Goal: Task Accomplishment & Management: Use online tool/utility

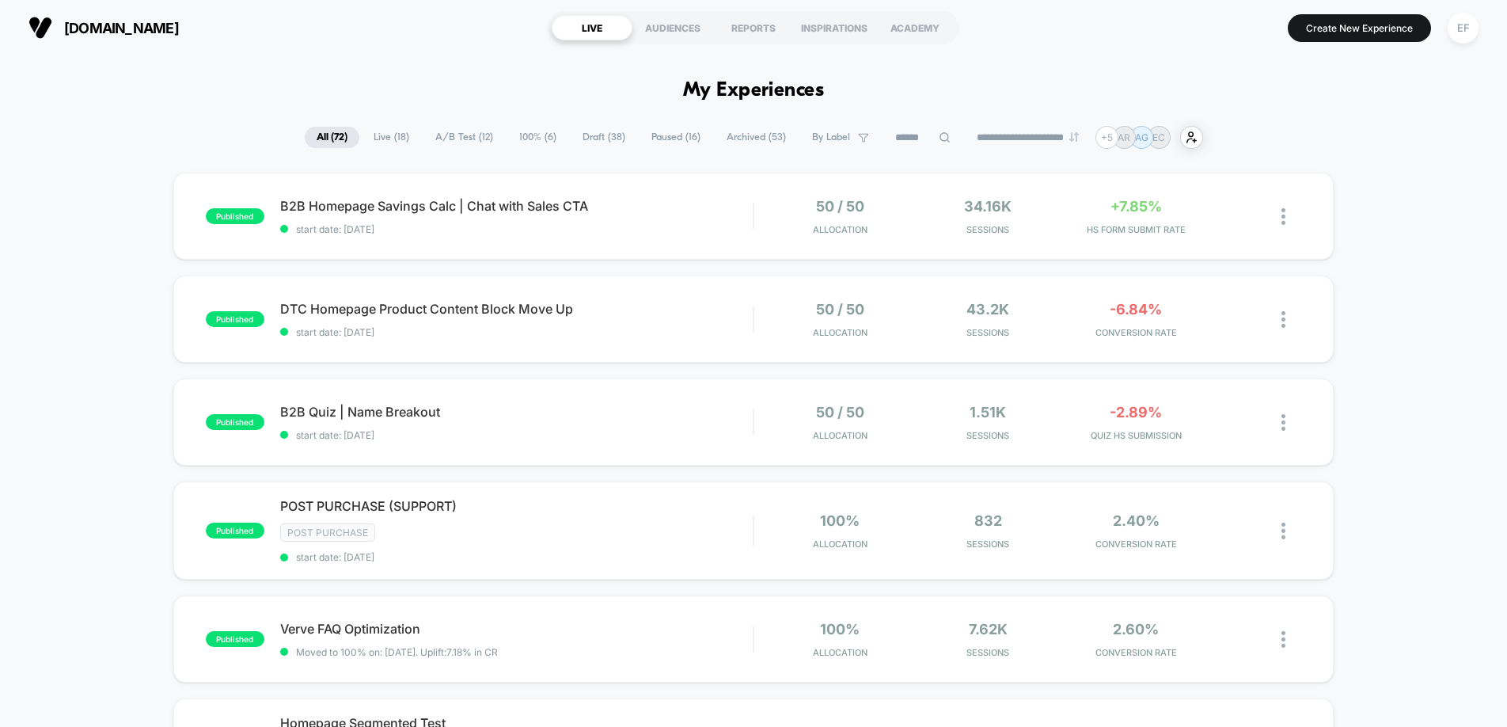
click at [541, 134] on span "100% ( 6 )" at bounding box center [537, 137] width 61 height 21
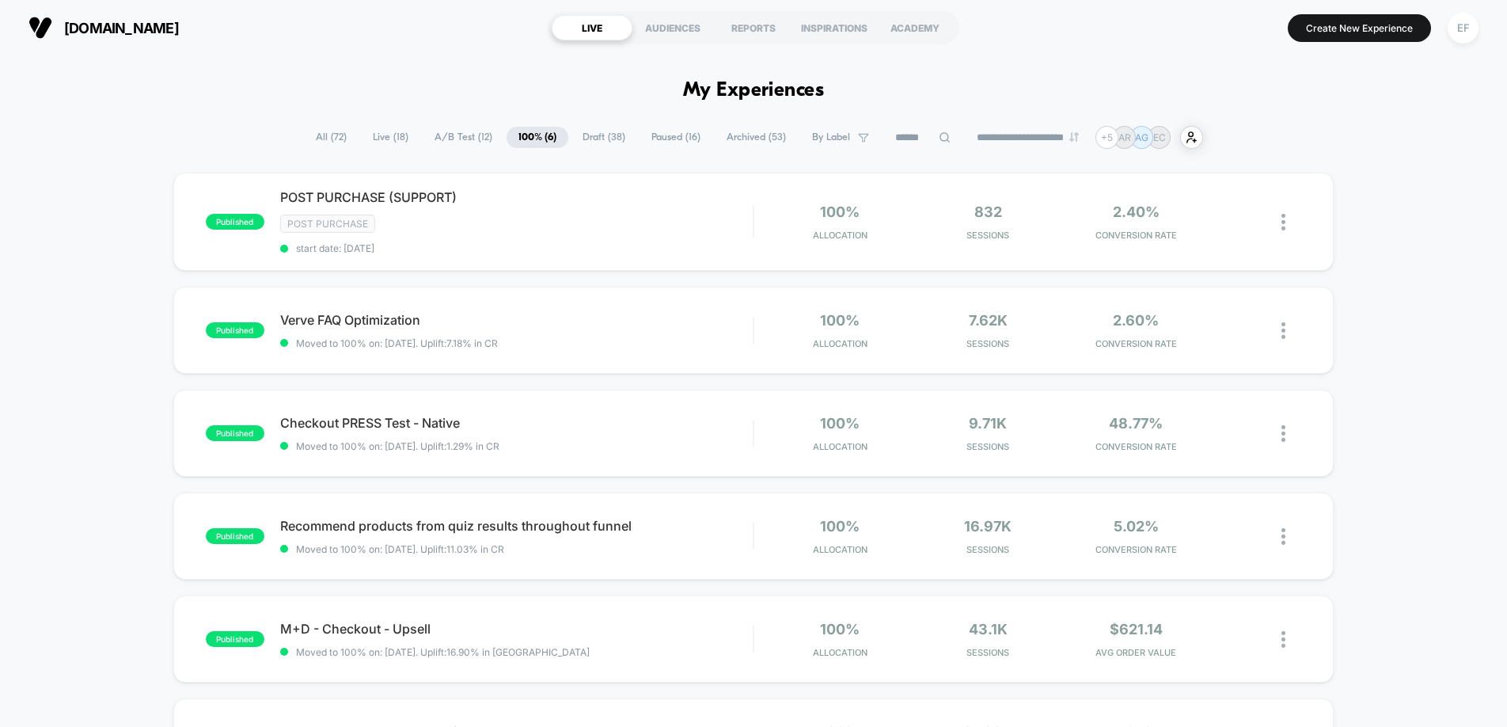
click at [465, 142] on span "A/B Test ( 12 )" at bounding box center [464, 137] width 82 height 21
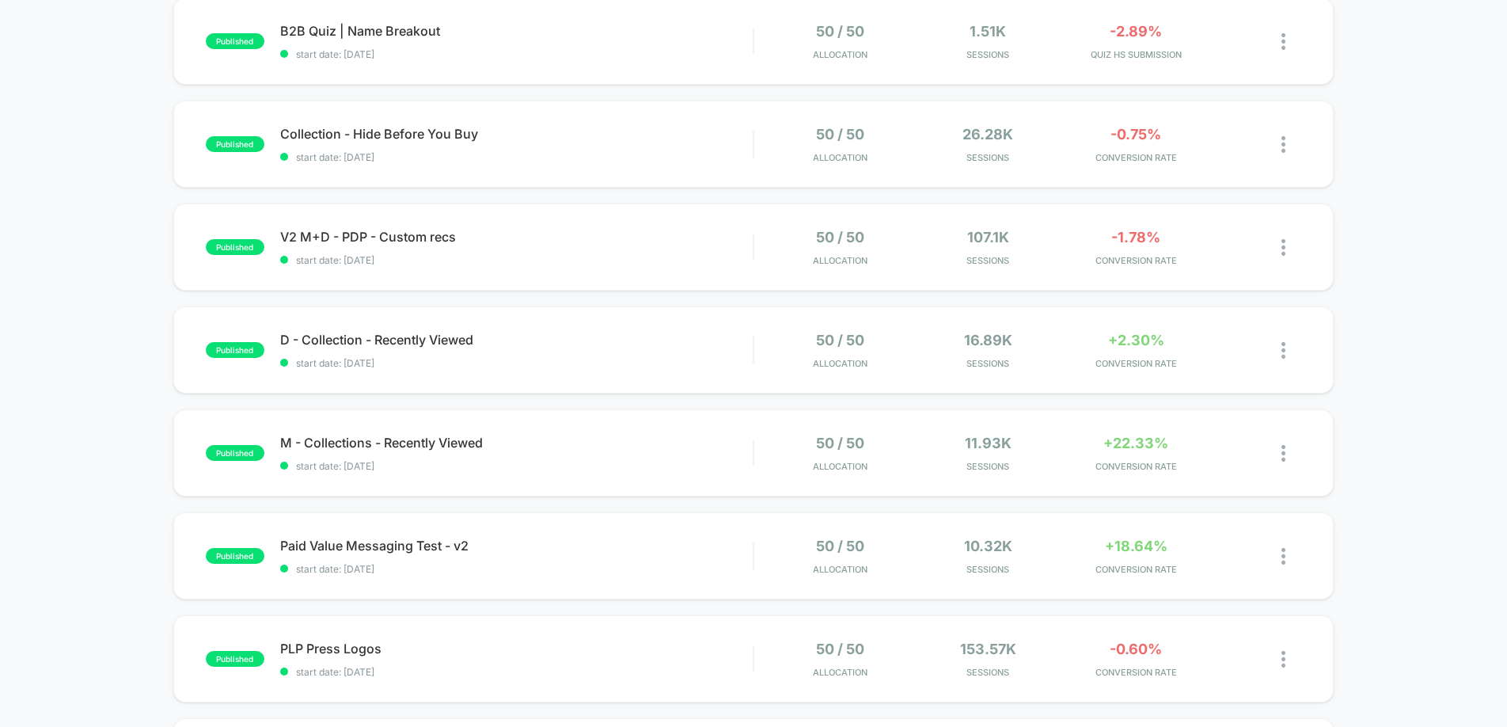
scroll to position [492, 0]
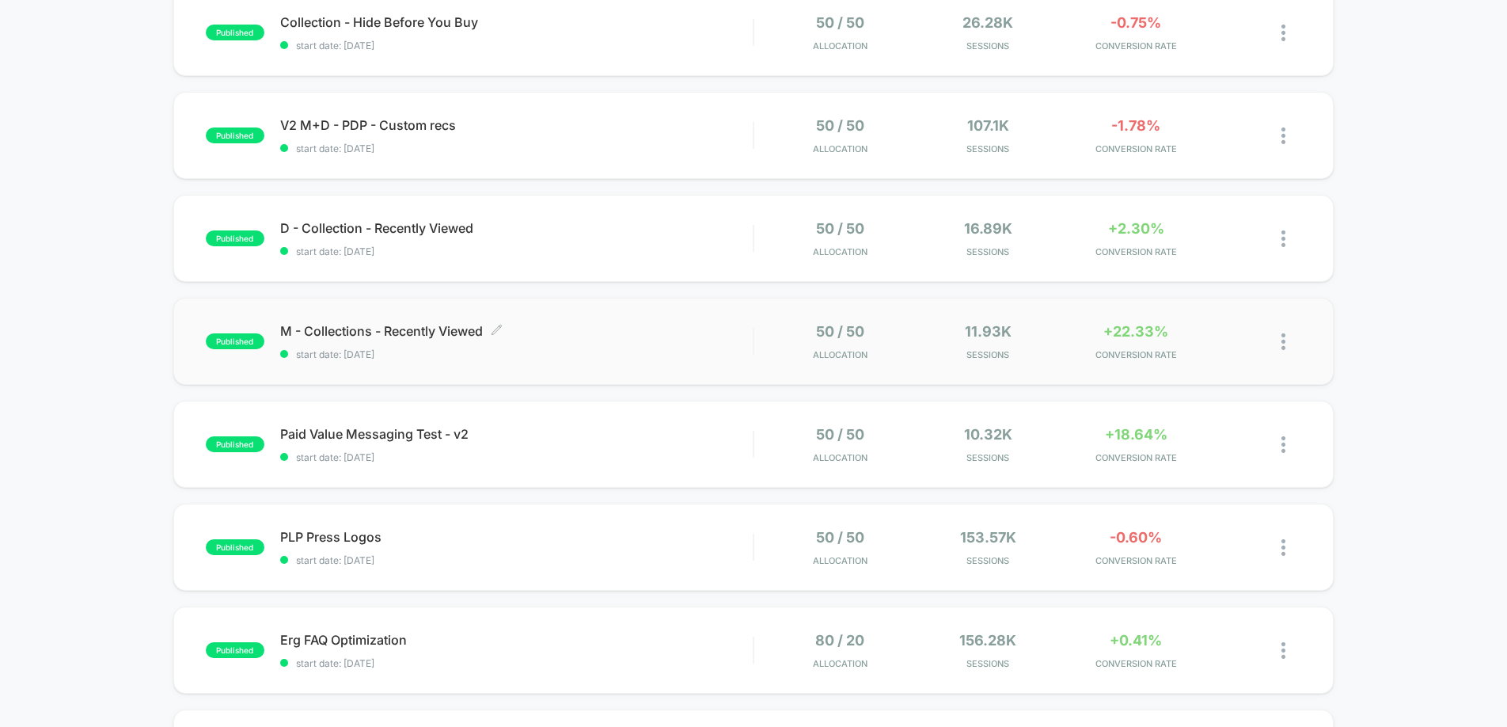
click at [645, 337] on span "M - Collections - Recently Viewed Click to edit experience details" at bounding box center [516, 331] width 473 height 16
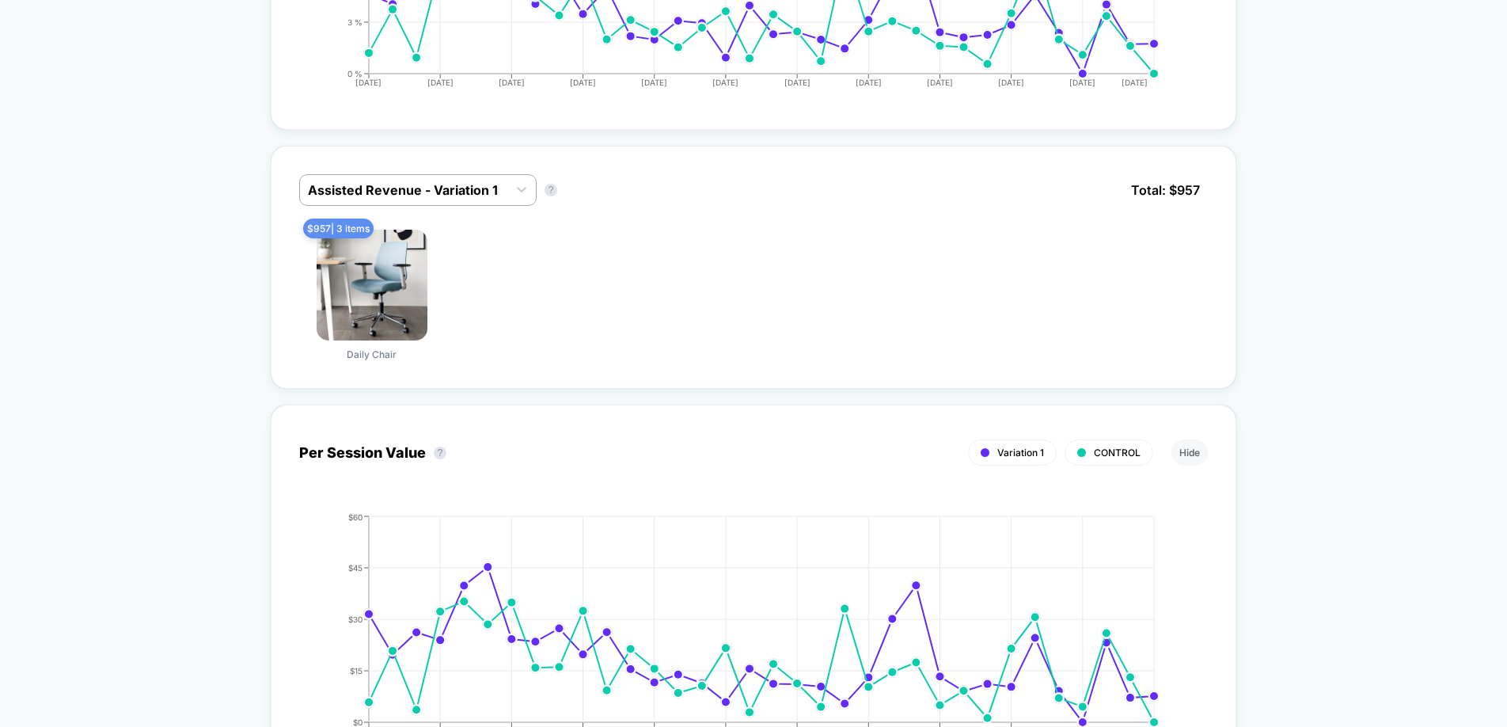
scroll to position [910, 0]
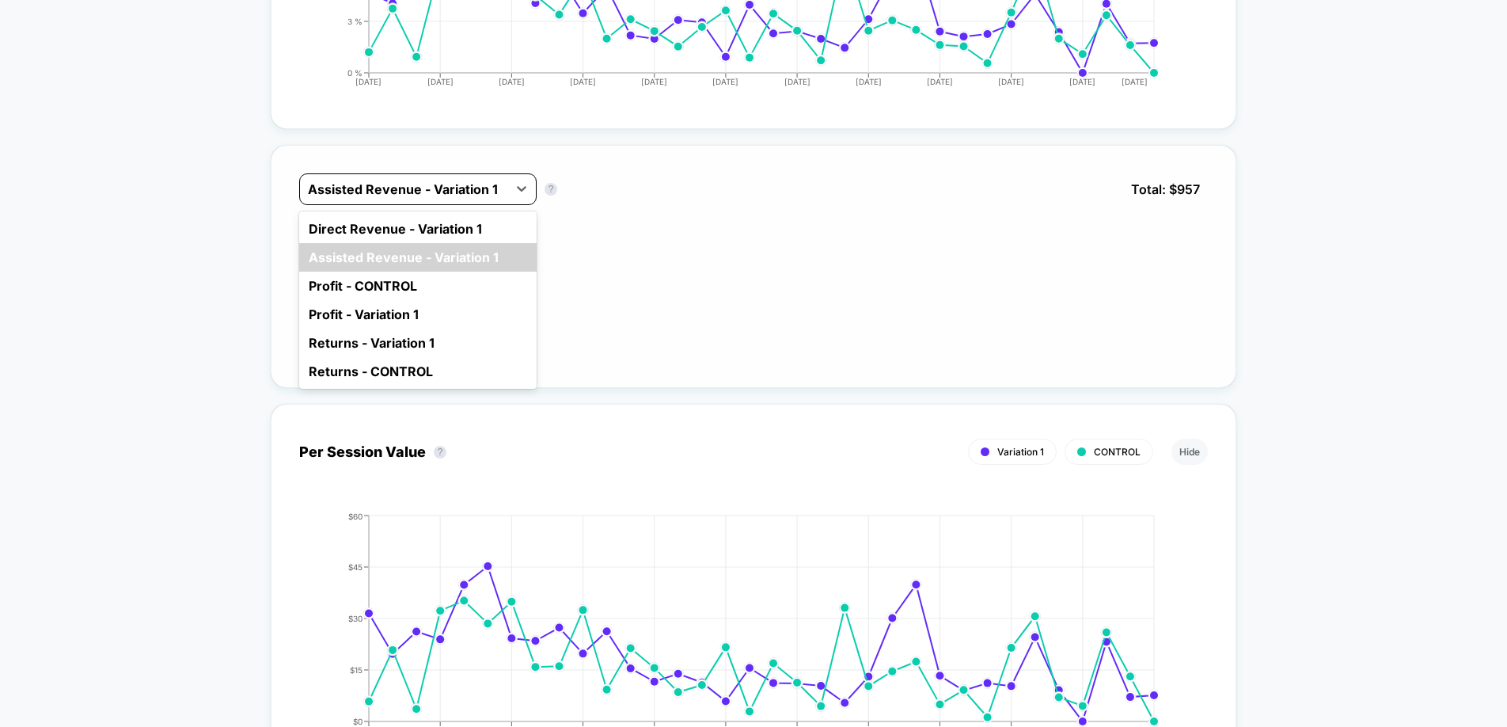
click at [441, 182] on div at bounding box center [404, 189] width 192 height 19
click at [413, 221] on div "Direct Revenue - Variation 1" at bounding box center [417, 228] width 237 height 28
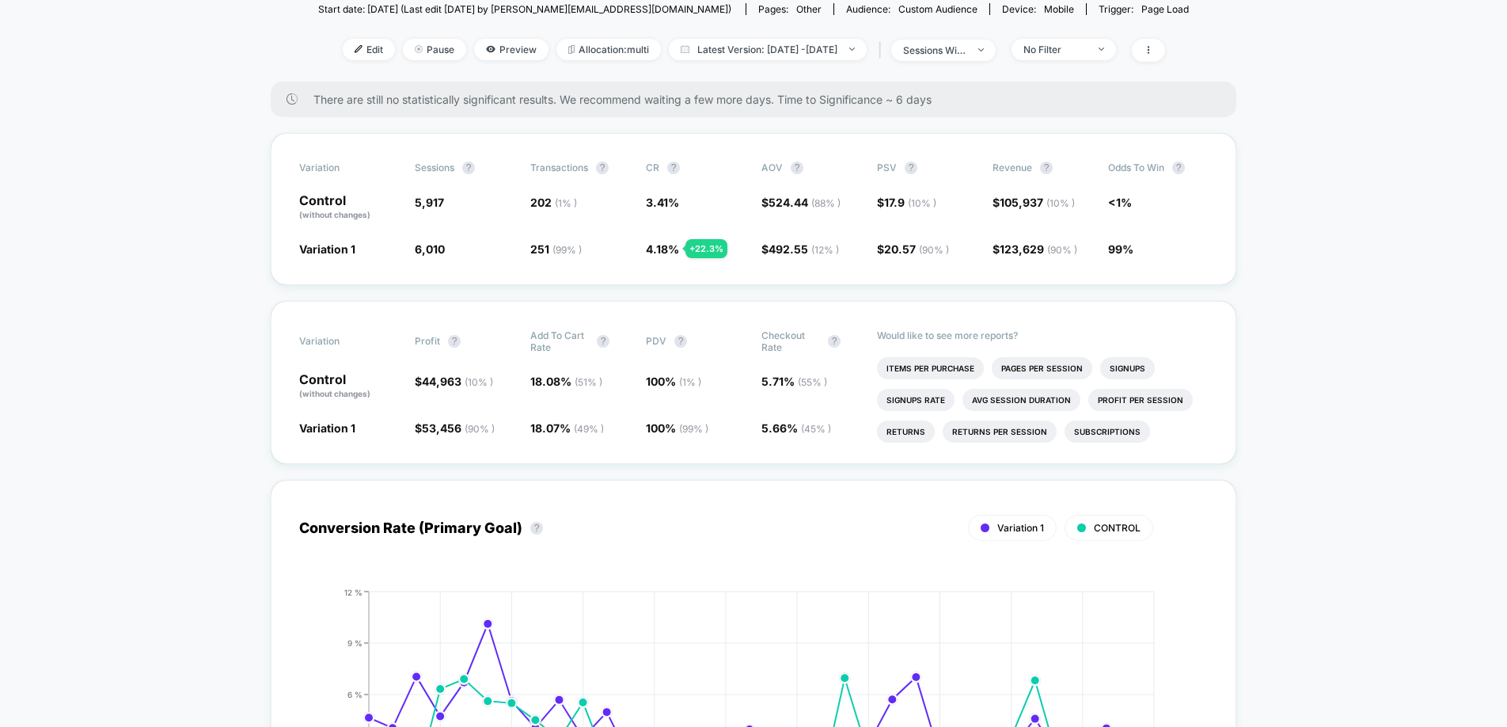
scroll to position [0, 0]
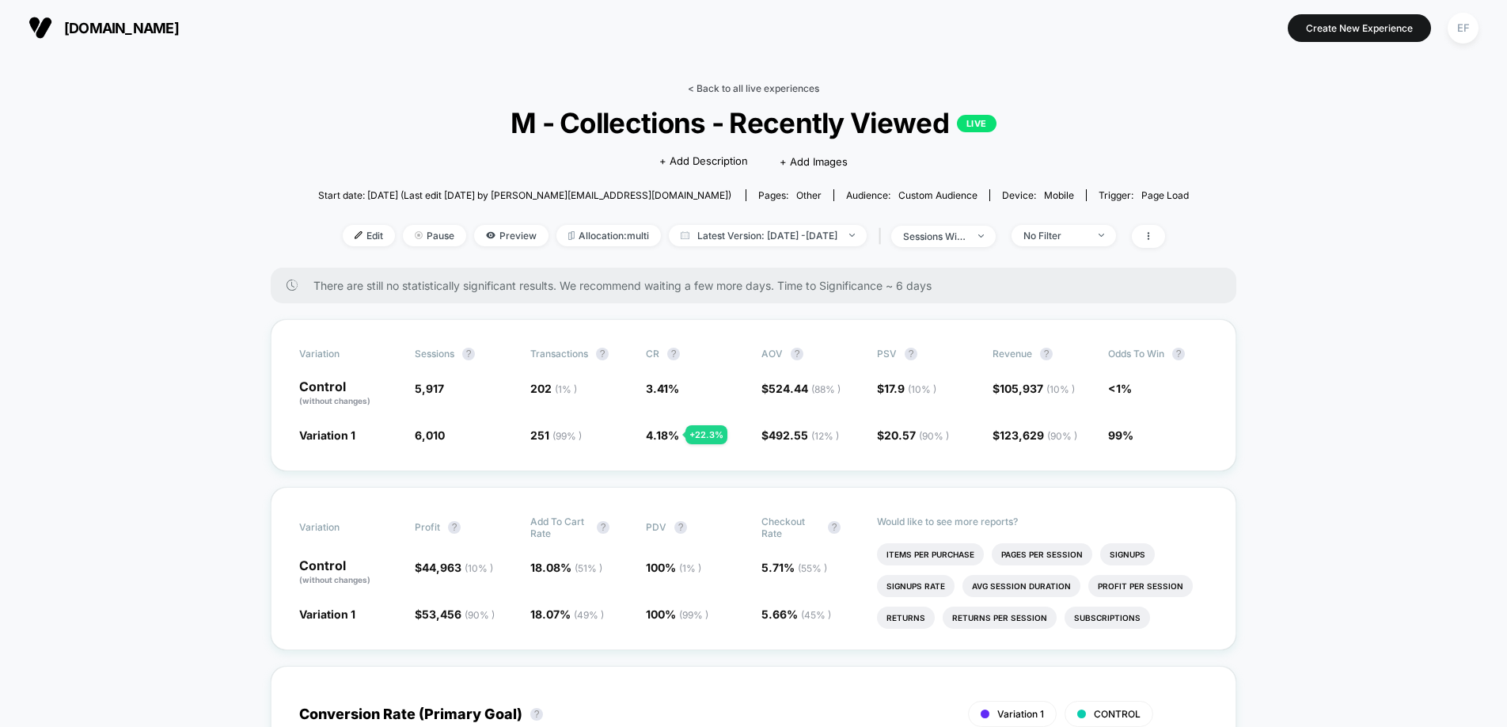
click at [765, 85] on link "< Back to all live experiences" at bounding box center [753, 88] width 131 height 12
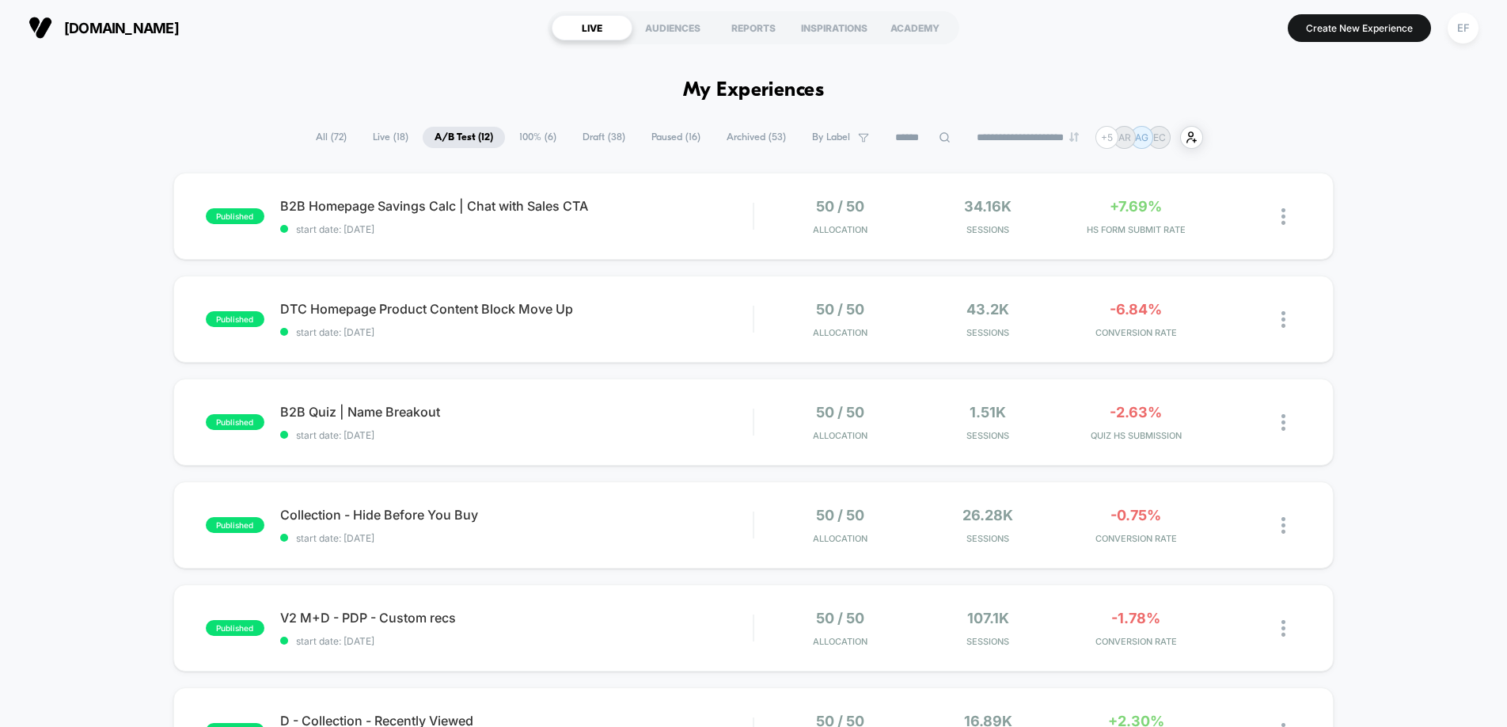
click at [602, 134] on span "Draft ( 38 )" at bounding box center [604, 137] width 66 height 21
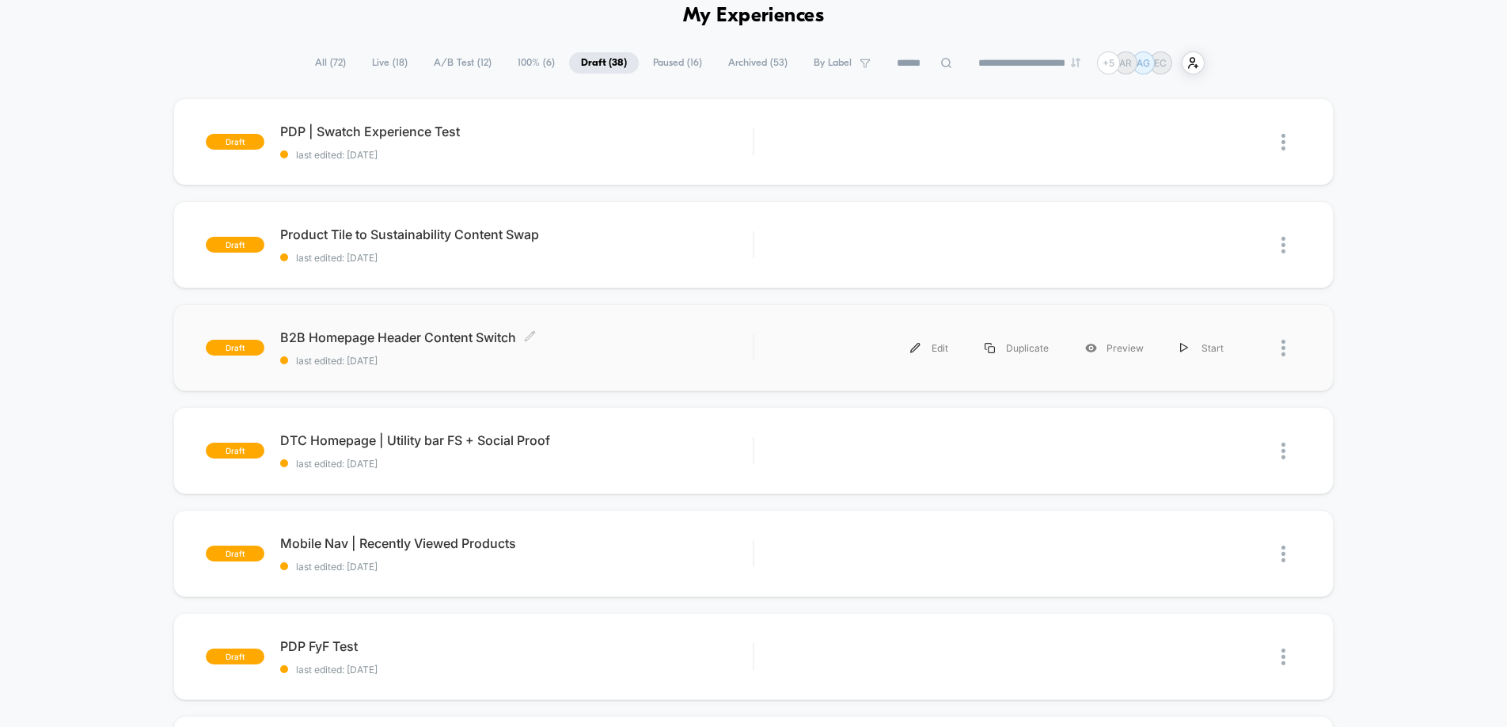
scroll to position [76, 0]
click at [651, 360] on span "last edited: [DATE]" at bounding box center [516, 359] width 473 height 12
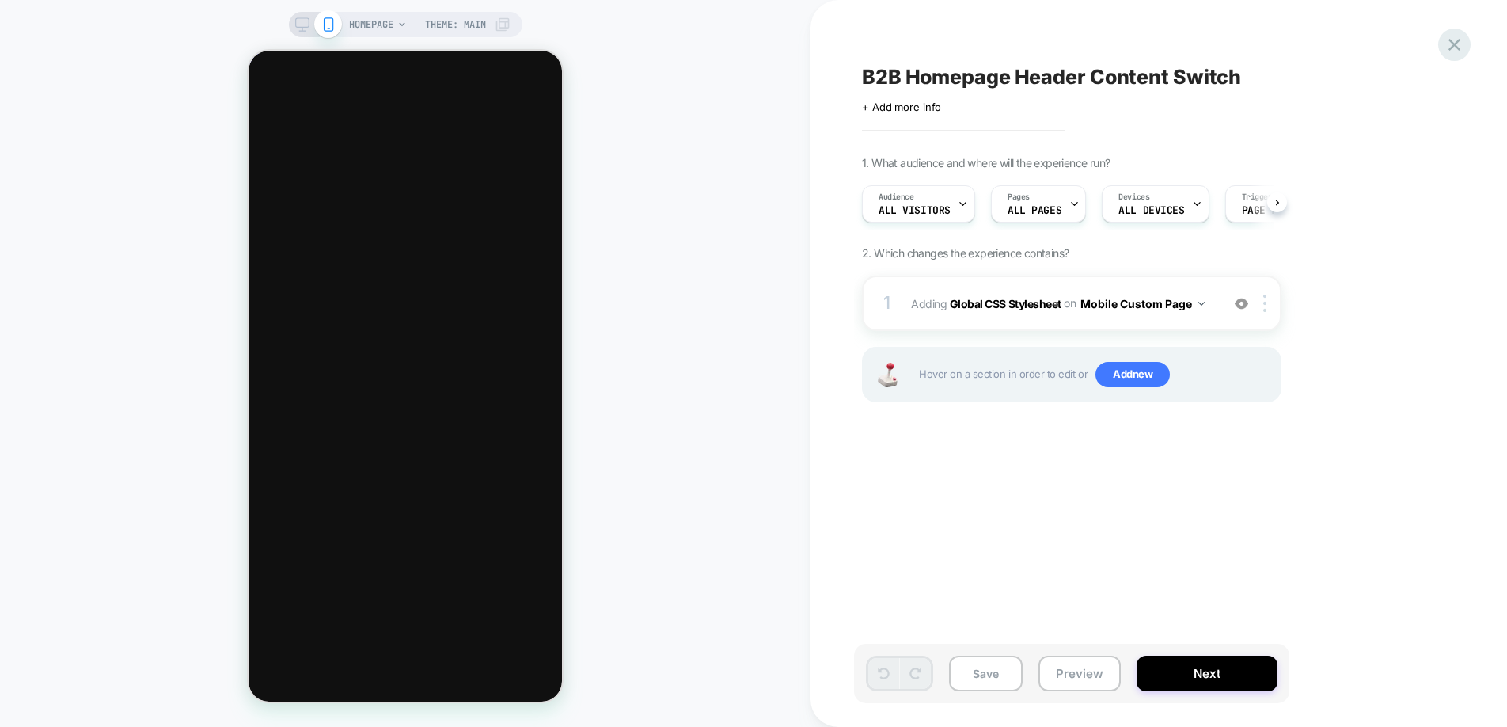
scroll to position [0, 1]
click at [1448, 47] on icon at bounding box center [1454, 44] width 21 height 21
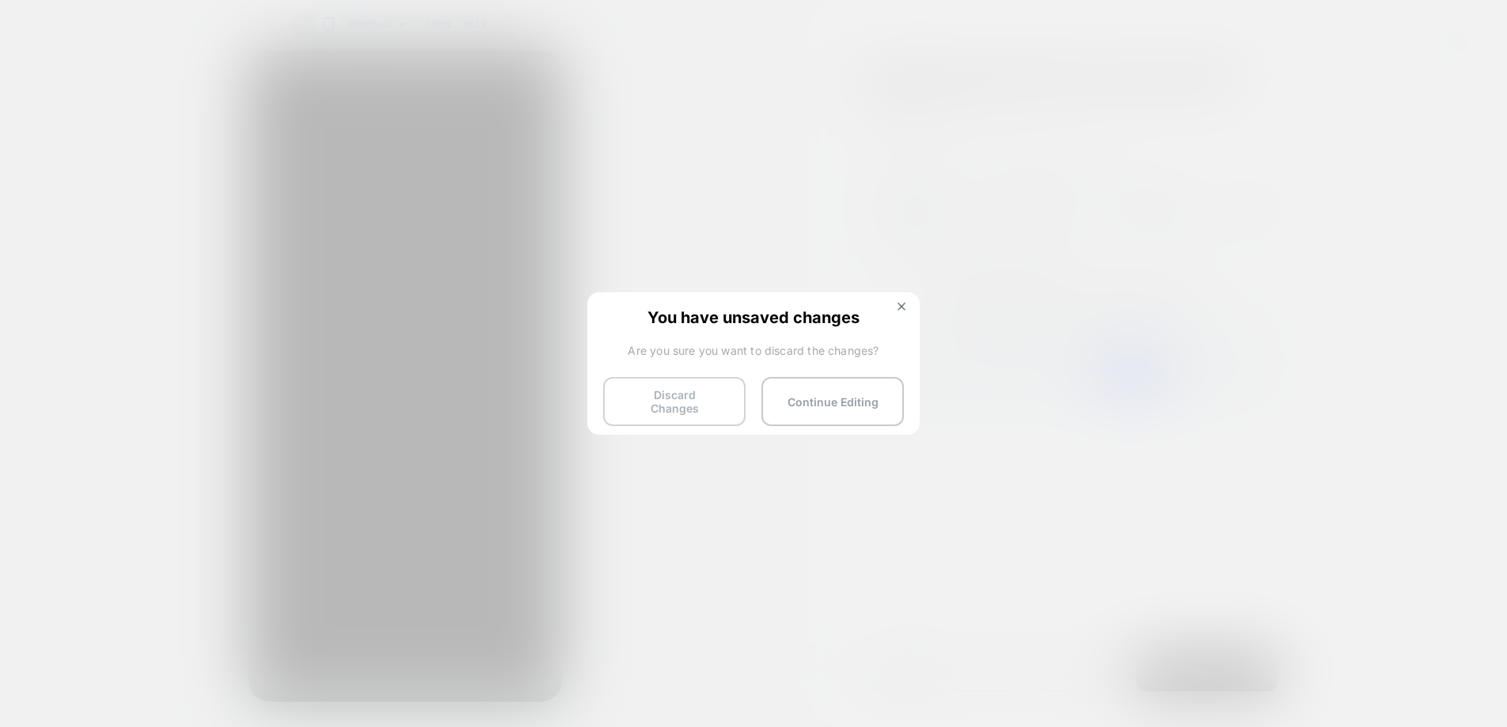
click at [620, 402] on button "Discard Changes" at bounding box center [674, 401] width 142 height 49
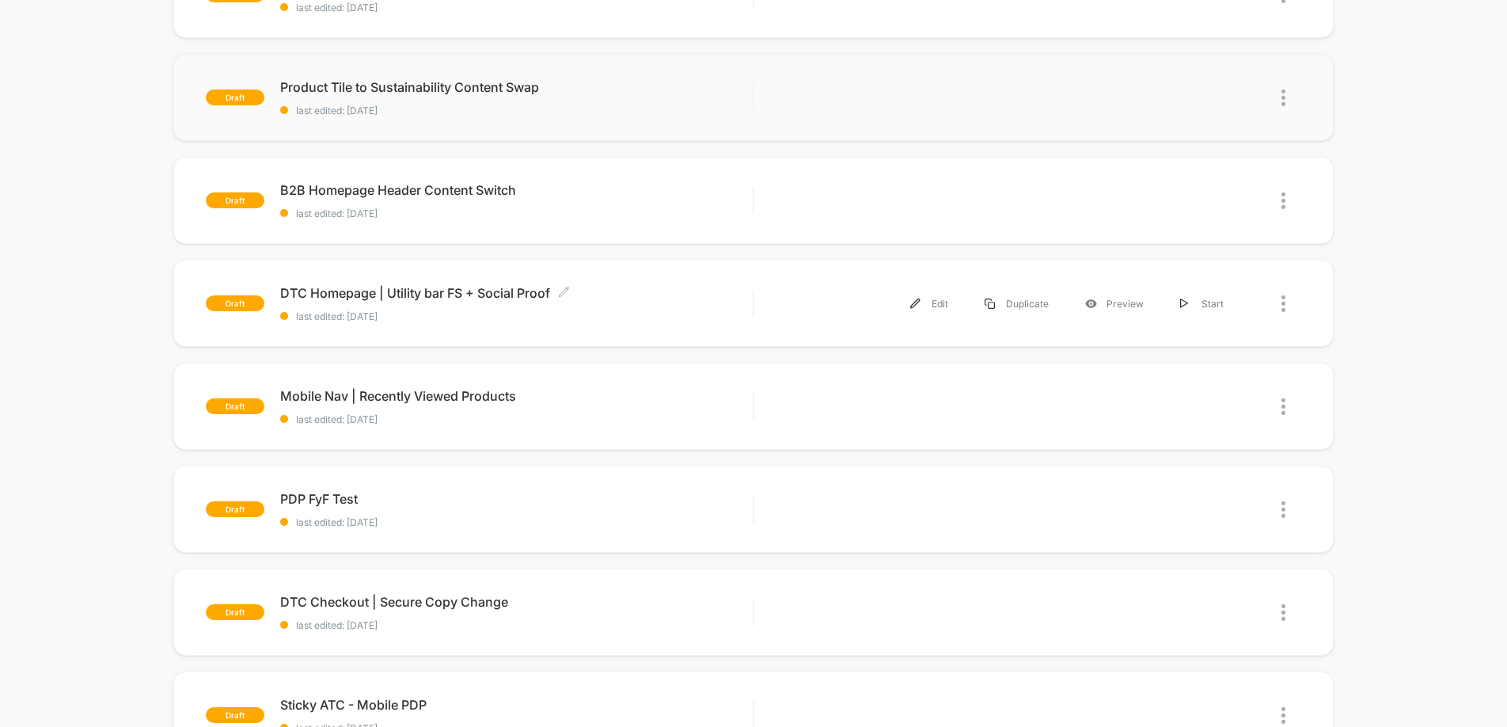
scroll to position [298, 0]
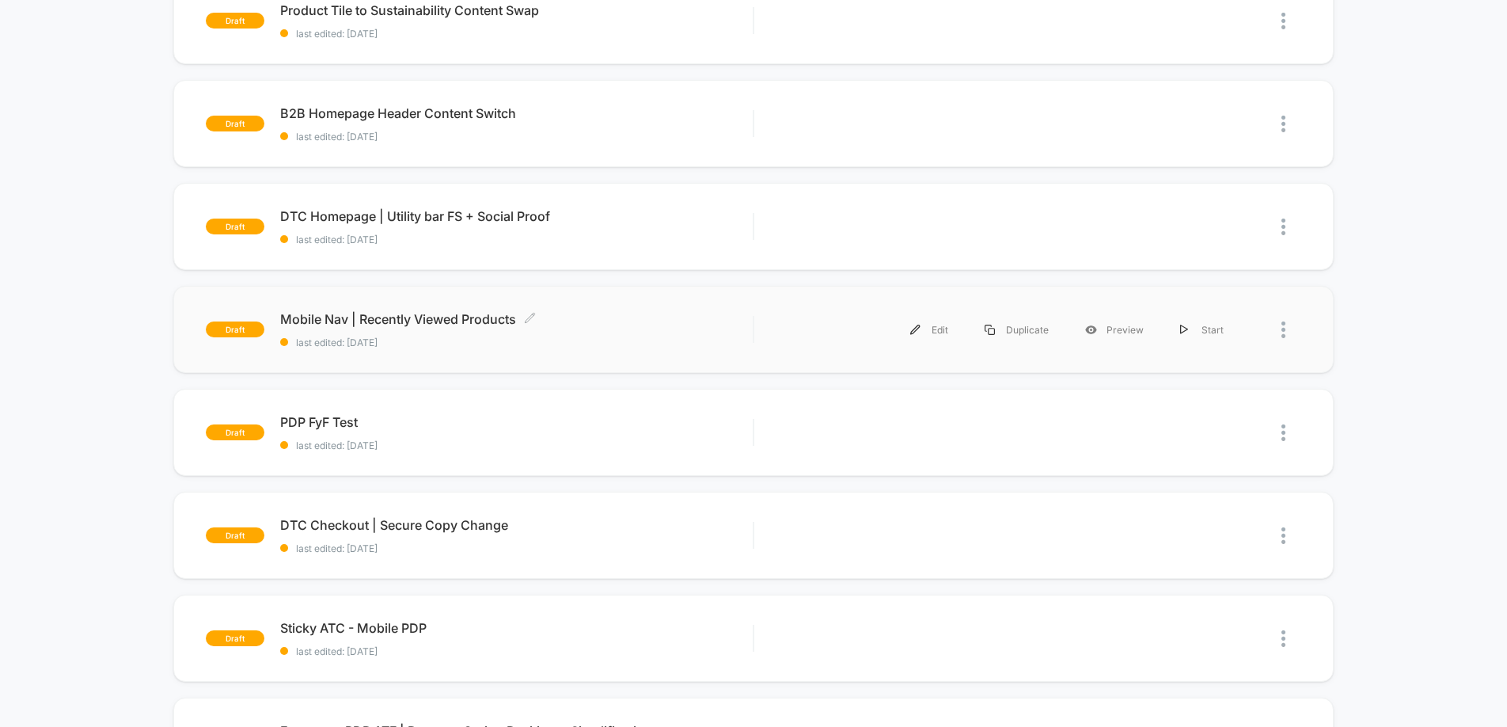
click at [647, 329] on div "Mobile Nav | Recently Viewed Products Click to edit experience details Click to…" at bounding box center [516, 329] width 473 height 37
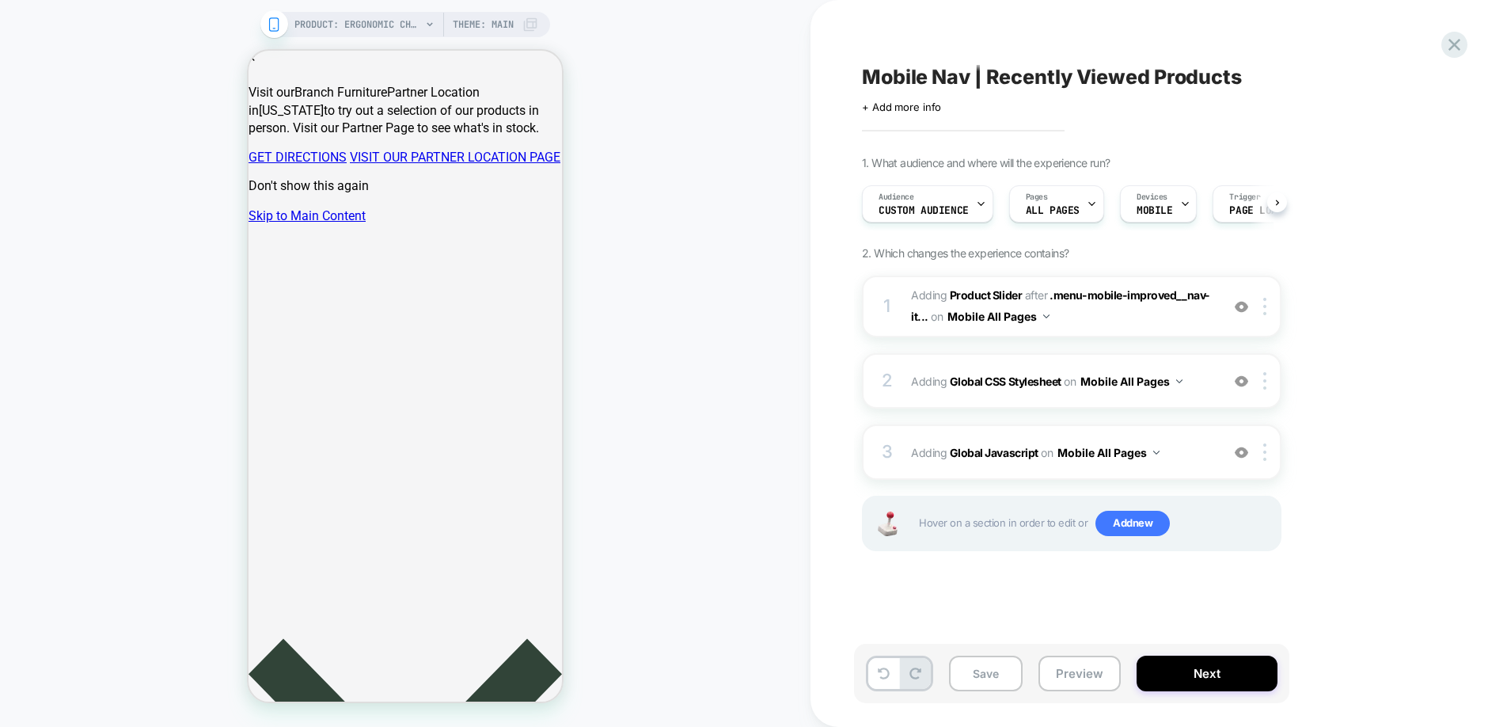
scroll to position [0, 1]
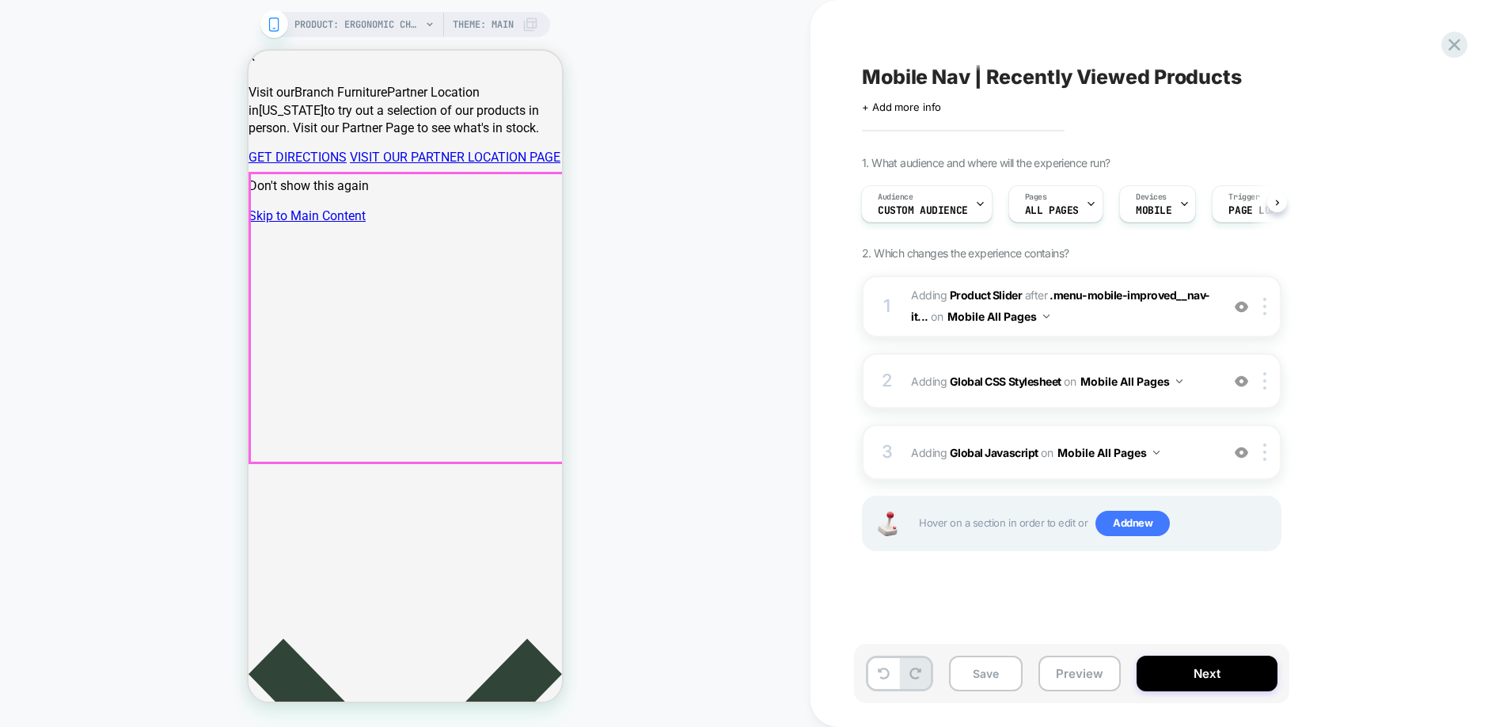
scroll to position [230, 0]
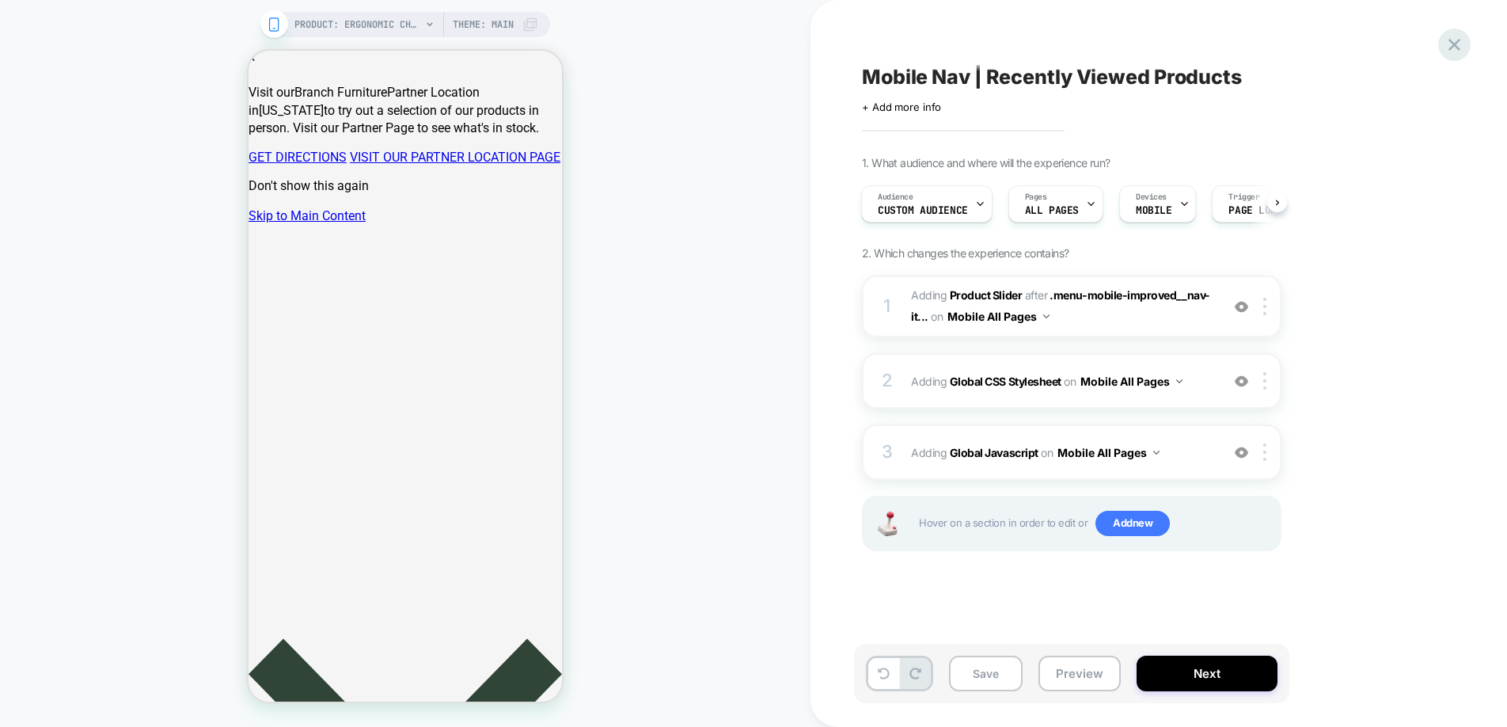
click at [1455, 42] on icon at bounding box center [1454, 45] width 12 height 12
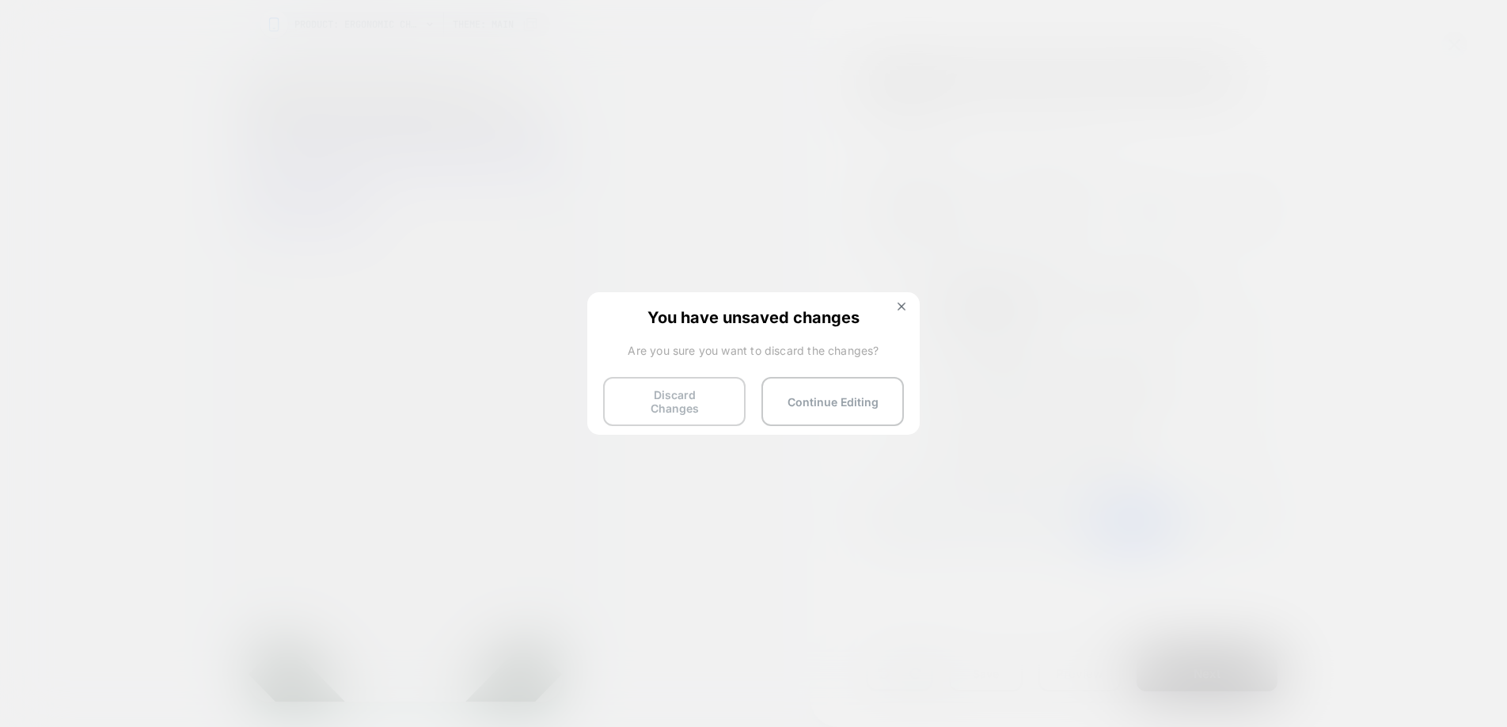
click at [683, 389] on button "Discard Changes" at bounding box center [674, 401] width 142 height 49
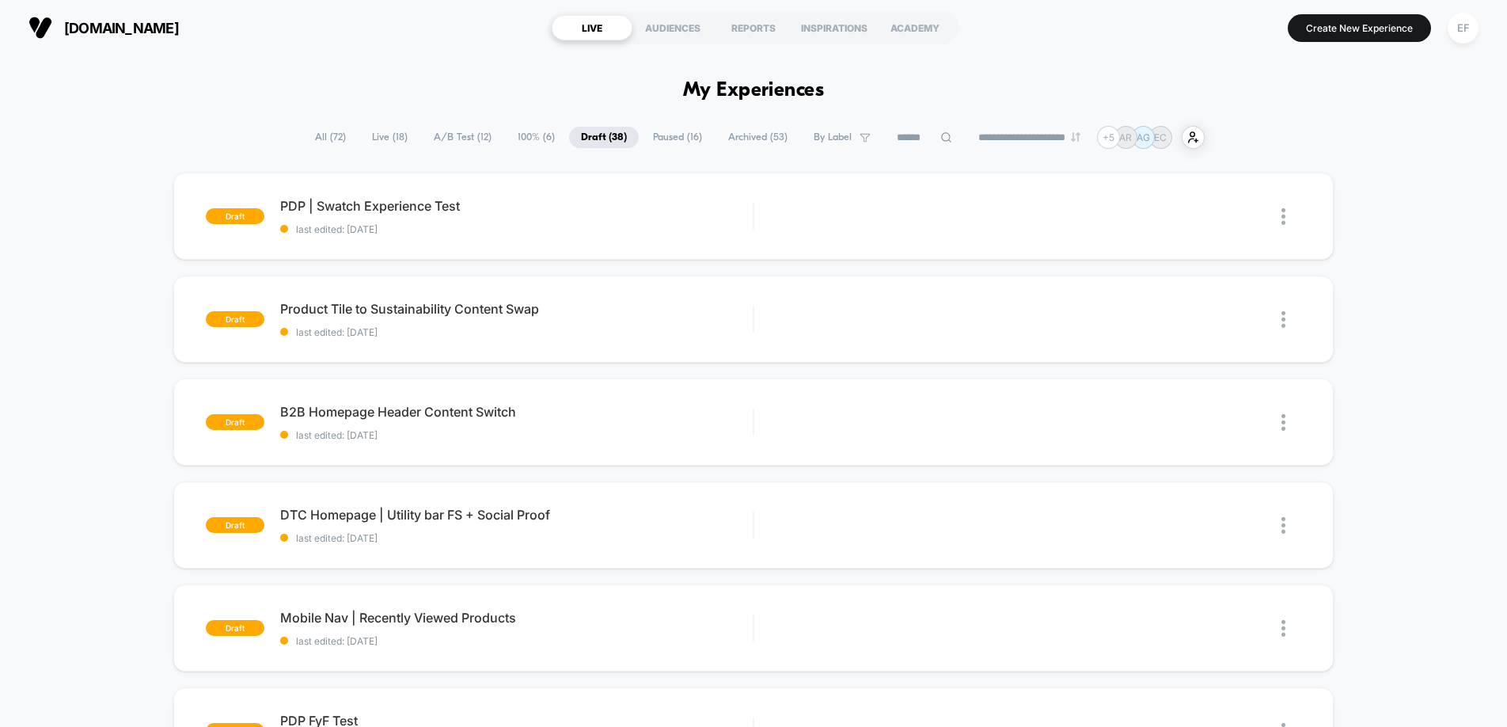
click at [457, 130] on span "A/B Test ( 12 )" at bounding box center [463, 137] width 82 height 21
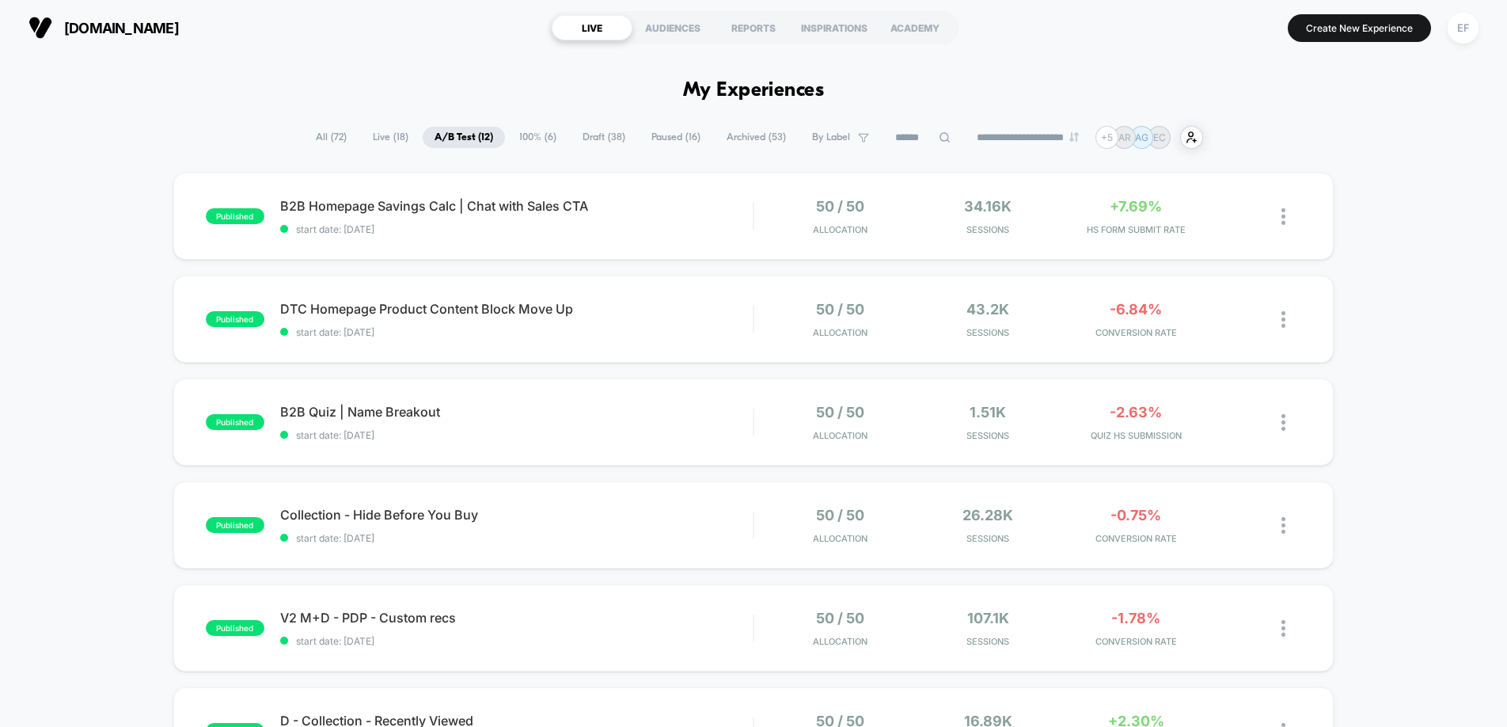
click at [521, 140] on span "100% ( 6 )" at bounding box center [537, 137] width 61 height 21
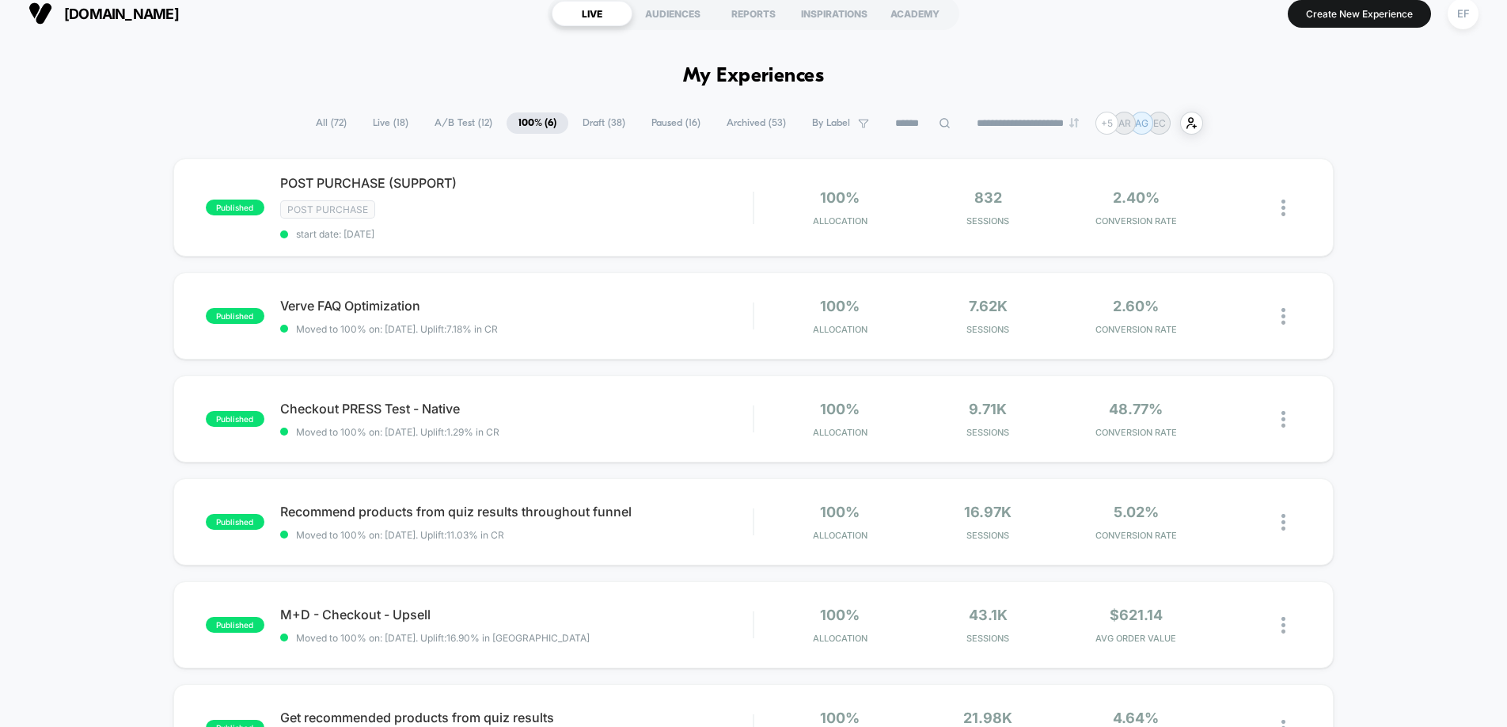
scroll to position [15, 0]
click at [446, 121] on span "A/B Test ( 12 )" at bounding box center [464, 122] width 82 height 21
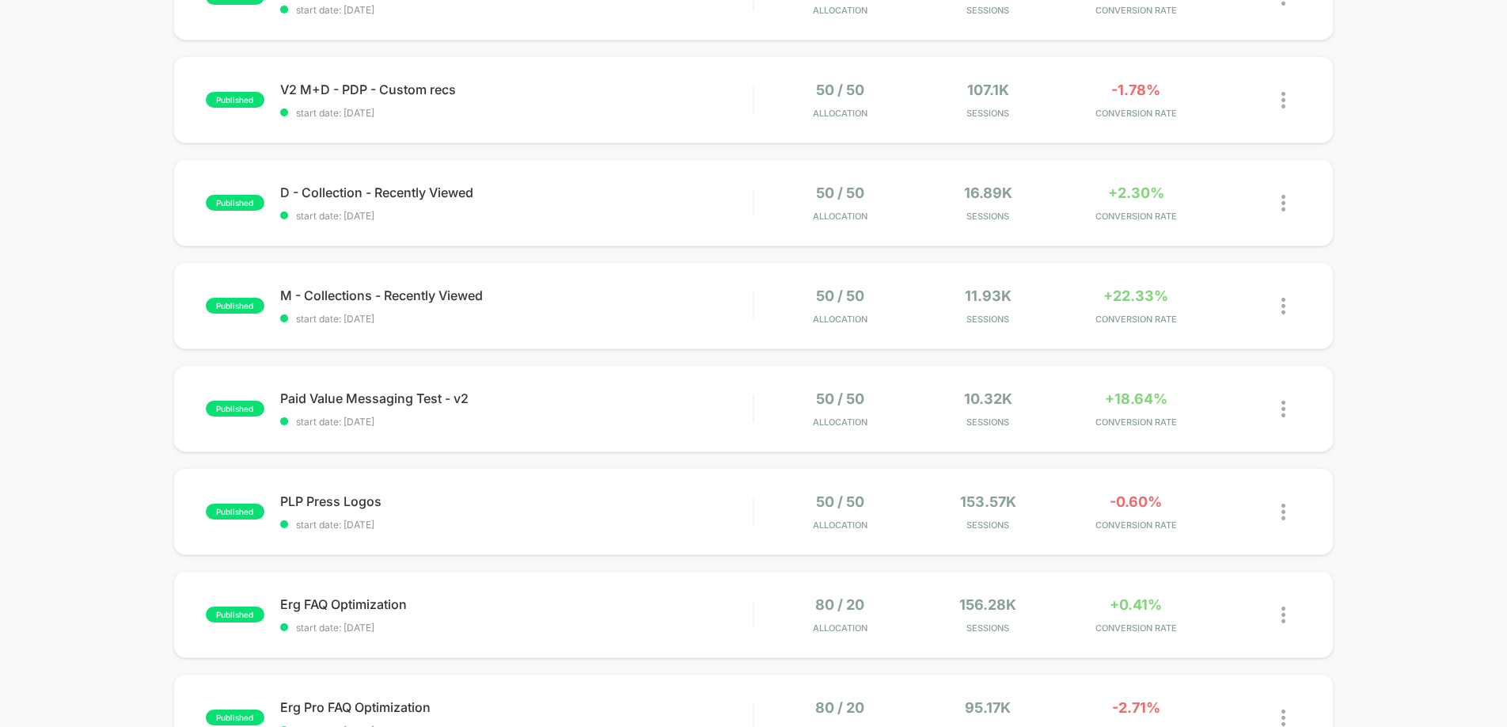
scroll to position [543, 0]
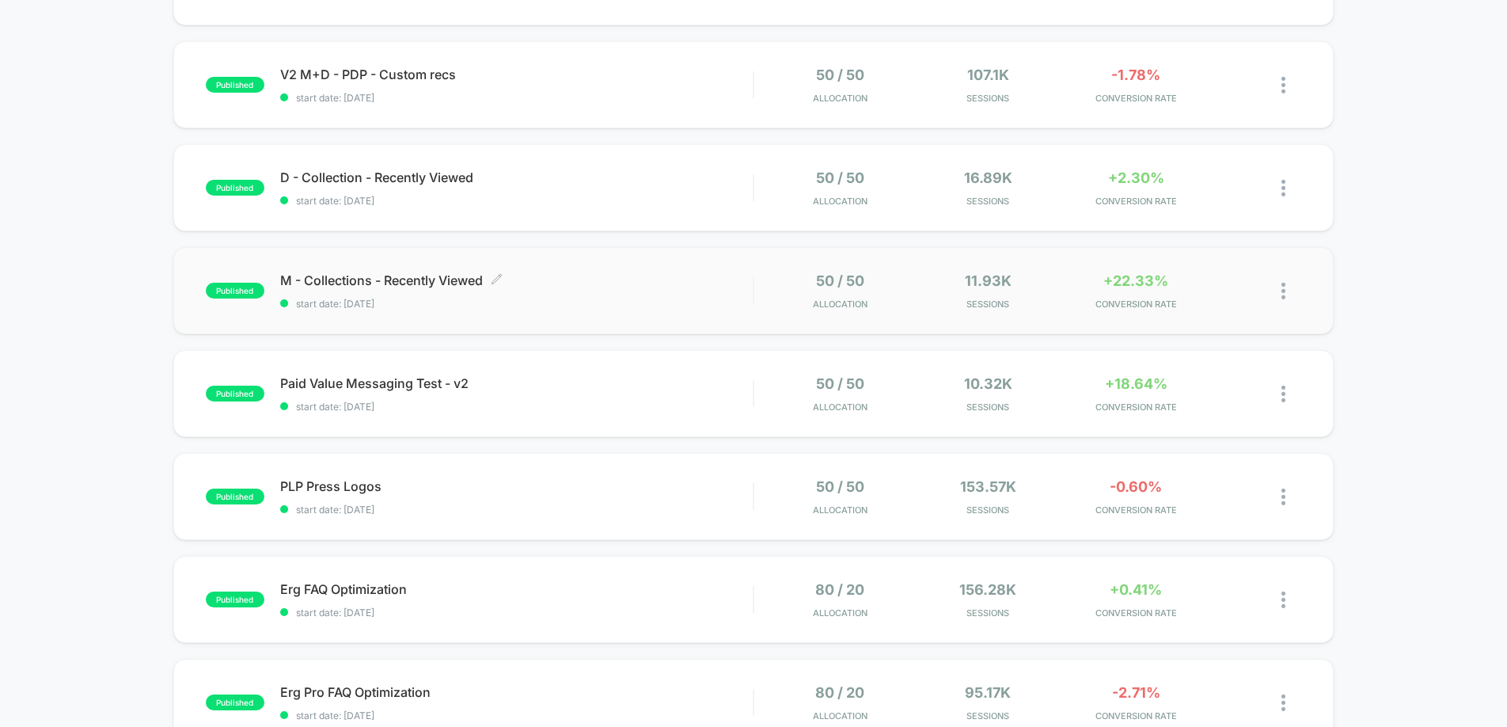
click at [708, 286] on span "M - Collections - Recently Viewed Click to edit experience details" at bounding box center [516, 280] width 473 height 16
